Goal: Task Accomplishment & Management: Use online tool/utility

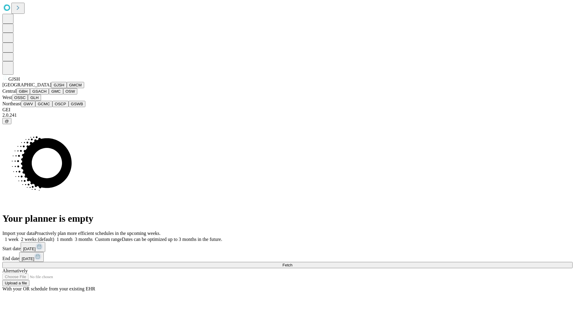
click at [51, 88] on button "GJSH" at bounding box center [59, 85] width 16 height 6
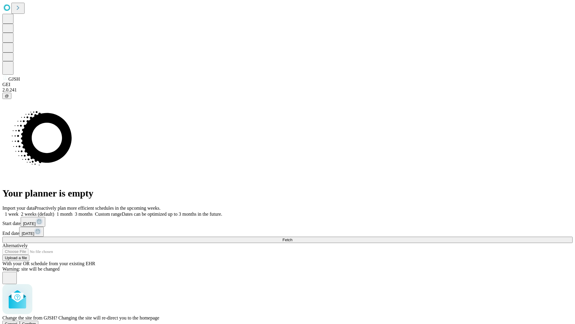
click at [36, 321] on span "Confirm" at bounding box center [29, 323] width 14 height 4
click at [19, 211] on label "1 week" at bounding box center [10, 213] width 16 height 5
click at [292, 237] on span "Fetch" at bounding box center [288, 239] width 10 height 4
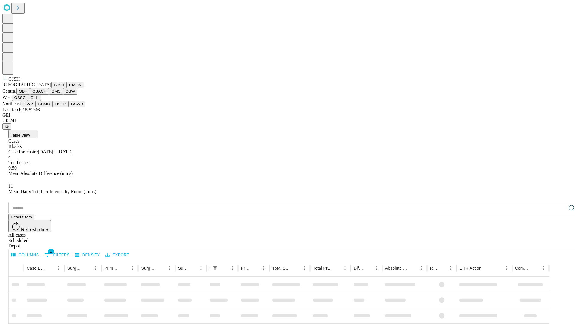
click at [67, 88] on button "GMCM" at bounding box center [75, 85] width 17 height 6
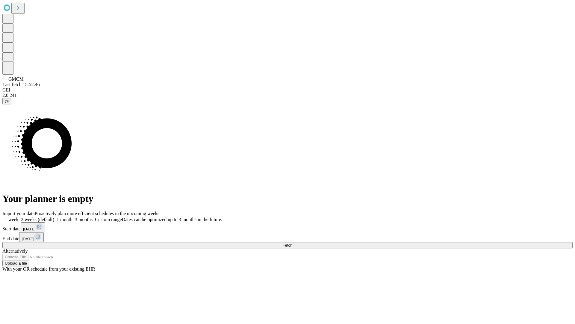
click at [292, 243] on span "Fetch" at bounding box center [288, 245] width 10 height 4
click at [19, 217] on label "1 week" at bounding box center [10, 219] width 16 height 5
click at [292, 243] on span "Fetch" at bounding box center [288, 245] width 10 height 4
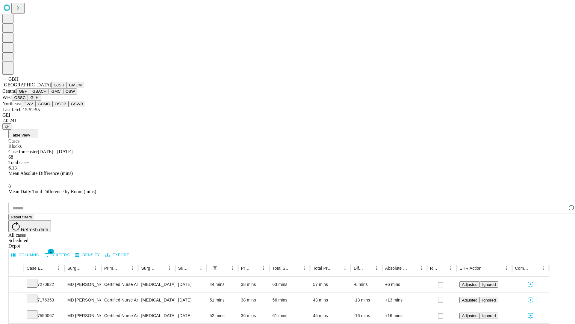
click at [46, 94] on button "GSACH" at bounding box center [39, 91] width 19 height 6
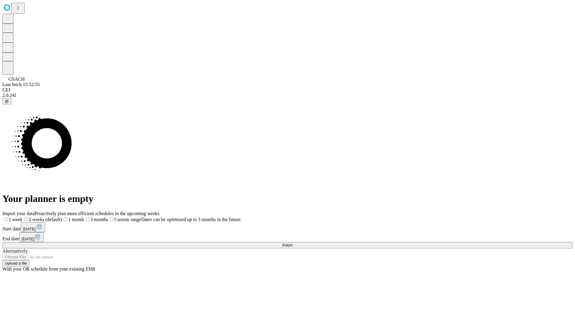
click at [22, 217] on label "1 week" at bounding box center [12, 219] width 20 height 5
click at [292, 243] on span "Fetch" at bounding box center [288, 245] width 10 height 4
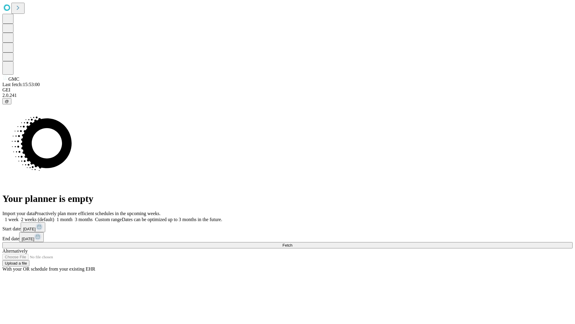
click at [19, 217] on label "1 week" at bounding box center [10, 219] width 16 height 5
click at [292, 243] on span "Fetch" at bounding box center [288, 245] width 10 height 4
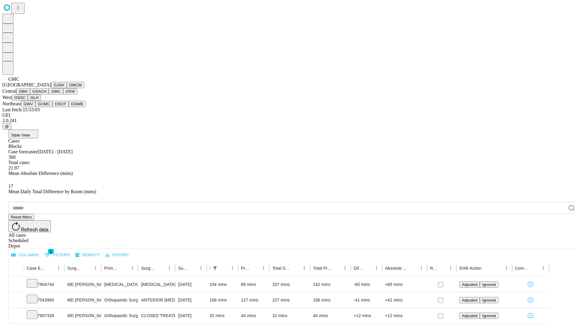
click at [63, 94] on button "OSW" at bounding box center [70, 91] width 14 height 6
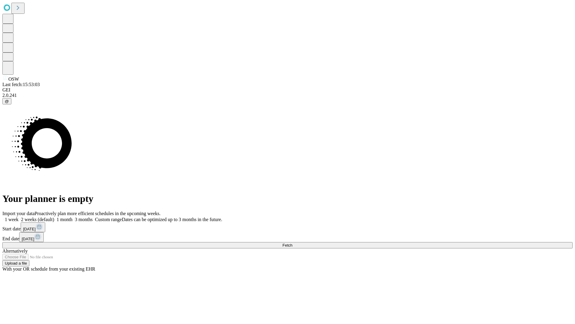
click at [19, 217] on label "1 week" at bounding box center [10, 219] width 16 height 5
click at [292, 243] on span "Fetch" at bounding box center [288, 245] width 10 height 4
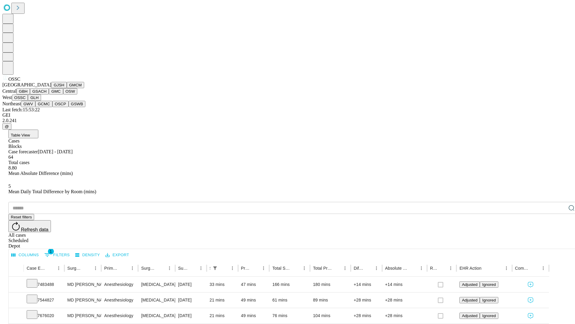
click at [41, 101] on button "GLH" at bounding box center [34, 97] width 13 height 6
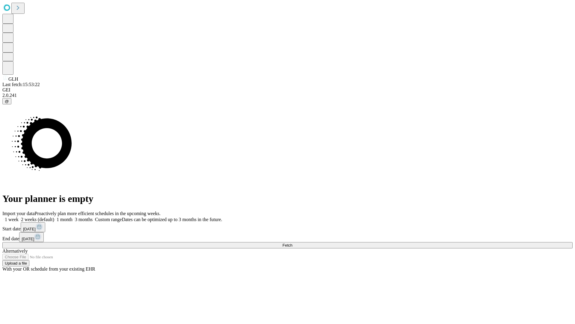
click at [19, 217] on label "1 week" at bounding box center [10, 219] width 16 height 5
click at [292, 243] on span "Fetch" at bounding box center [288, 245] width 10 height 4
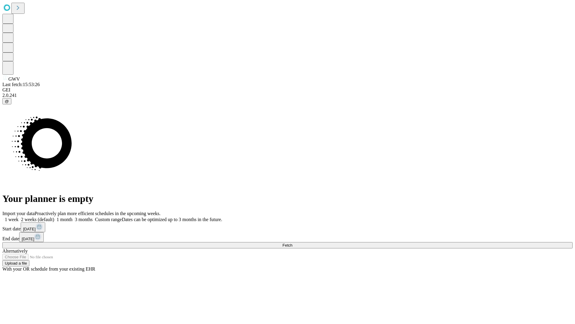
click at [19, 217] on label "1 week" at bounding box center [10, 219] width 16 height 5
click at [292, 243] on span "Fetch" at bounding box center [288, 245] width 10 height 4
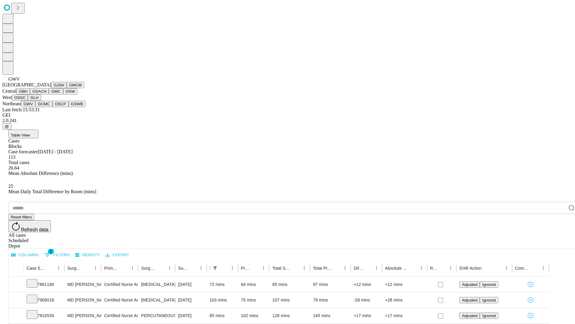
click at [46, 107] on button "GCMC" at bounding box center [43, 104] width 17 height 6
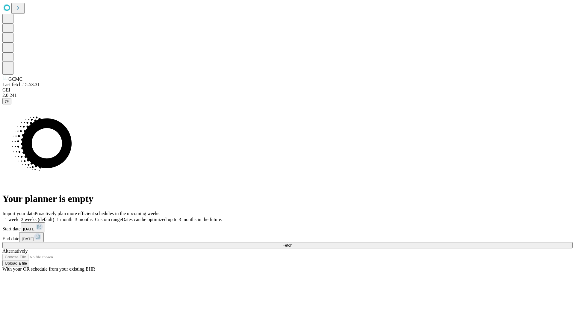
click at [19, 217] on label "1 week" at bounding box center [10, 219] width 16 height 5
click at [292, 243] on span "Fetch" at bounding box center [288, 245] width 10 height 4
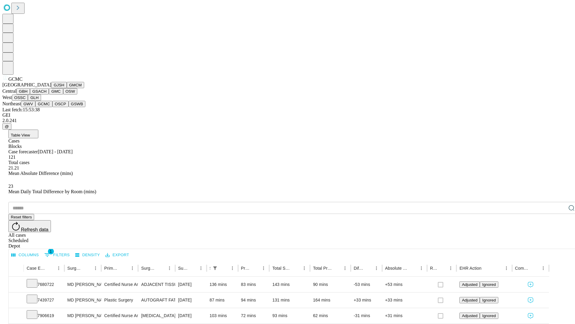
click at [52, 107] on button "OSCP" at bounding box center [60, 104] width 16 height 6
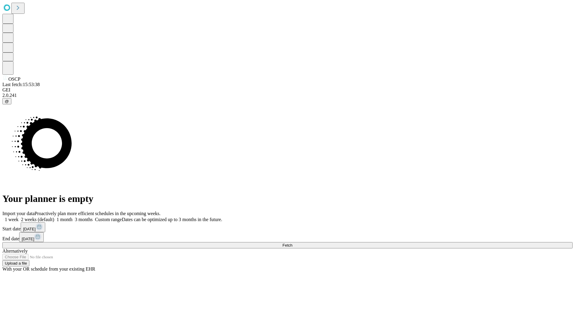
click at [19, 217] on label "1 week" at bounding box center [10, 219] width 16 height 5
click at [292, 243] on span "Fetch" at bounding box center [288, 245] width 10 height 4
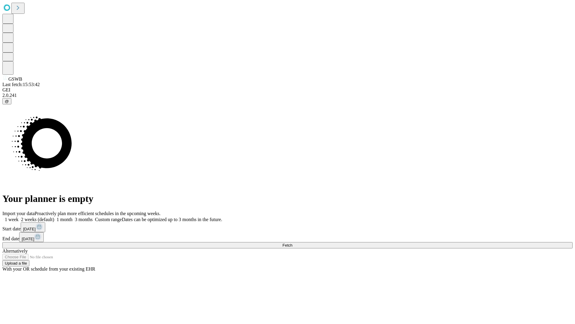
click at [292, 243] on span "Fetch" at bounding box center [288, 245] width 10 height 4
